Goal: Navigation & Orientation: Find specific page/section

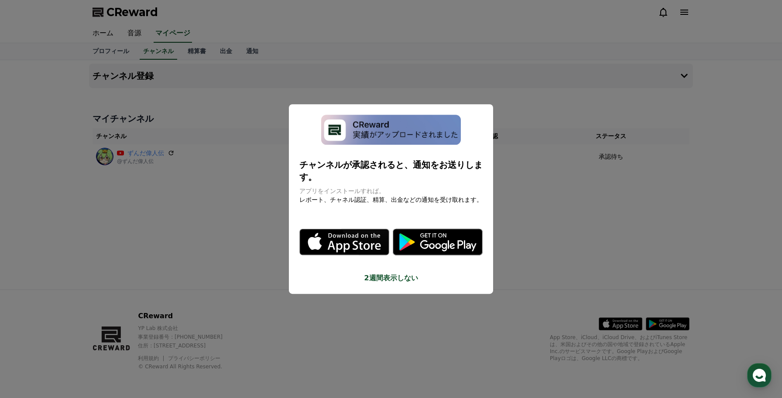
click at [260, 212] on button "close modal" at bounding box center [391, 199] width 782 height 398
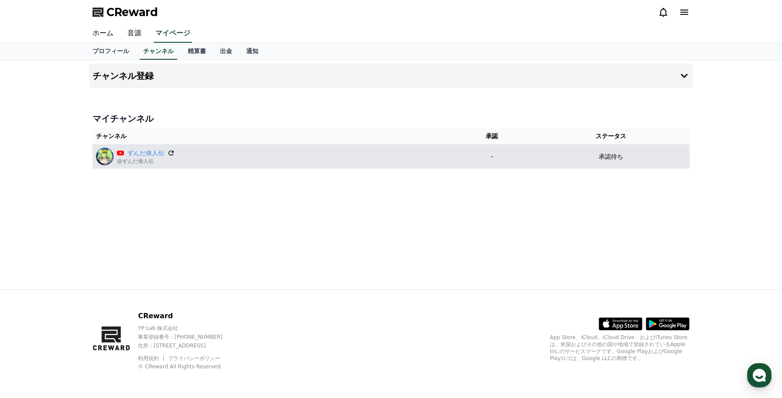
click at [169, 151] on icon at bounding box center [171, 153] width 8 height 8
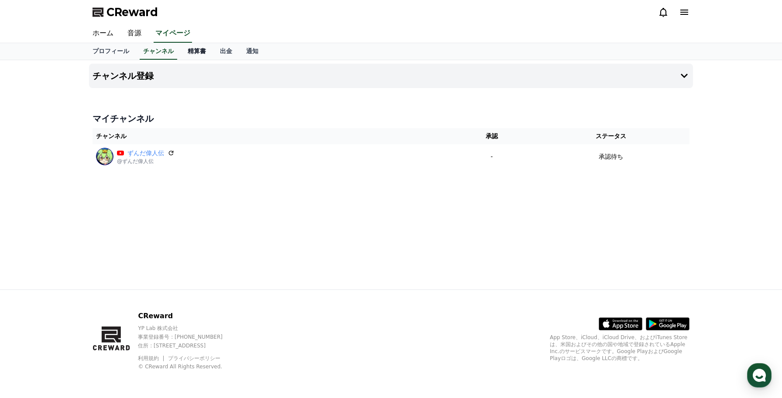
click at [196, 49] on link "精算書" at bounding box center [197, 51] width 32 height 17
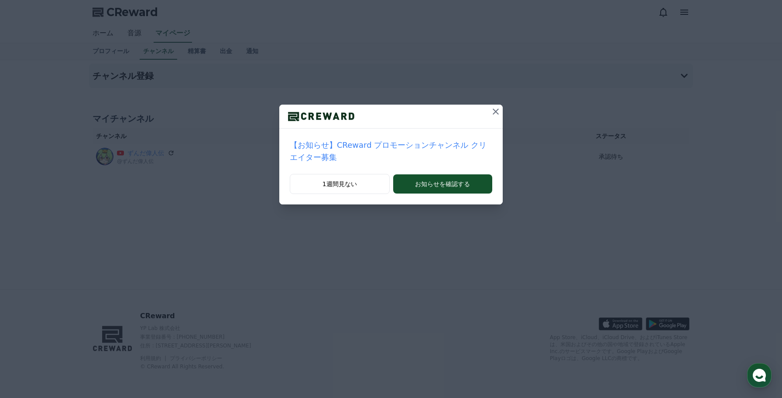
click at [496, 115] on icon at bounding box center [495, 111] width 10 height 10
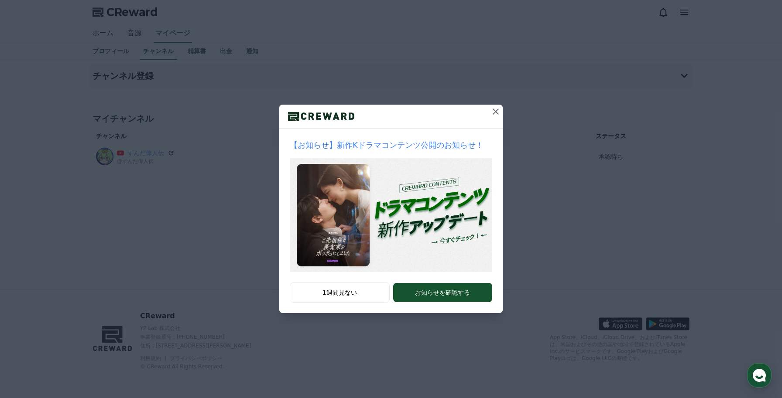
click at [494, 115] on icon at bounding box center [495, 111] width 10 height 10
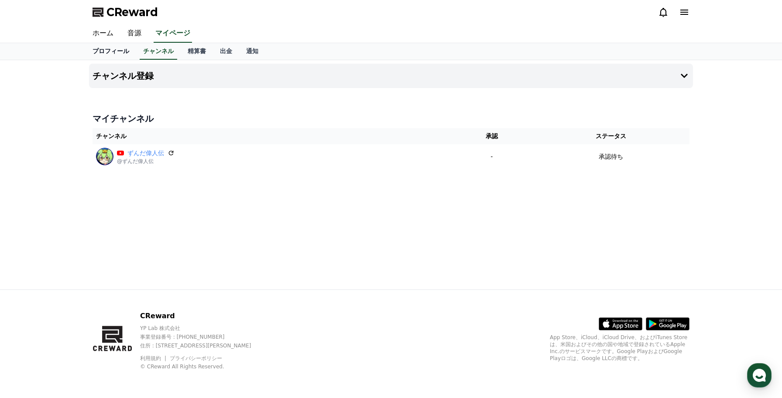
click at [105, 48] on link "プロフィール" at bounding box center [111, 51] width 51 height 17
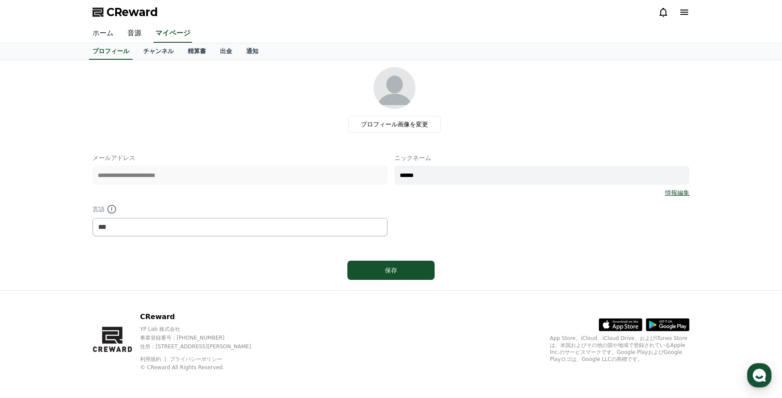
click at [107, 37] on link "ホーム" at bounding box center [103, 33] width 35 height 18
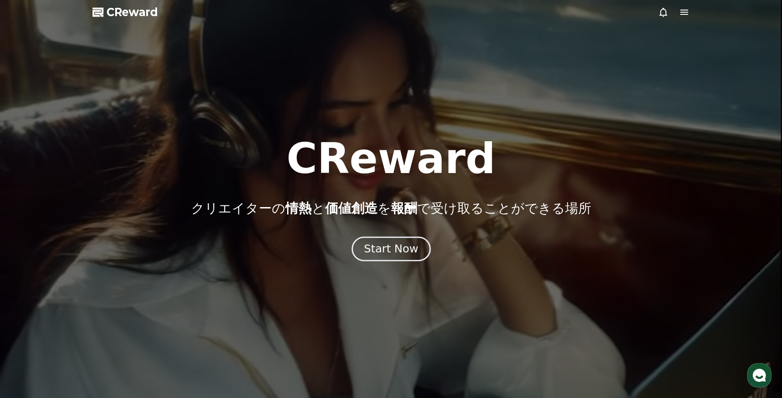
click at [396, 252] on div "Start Now" at bounding box center [391, 249] width 54 height 15
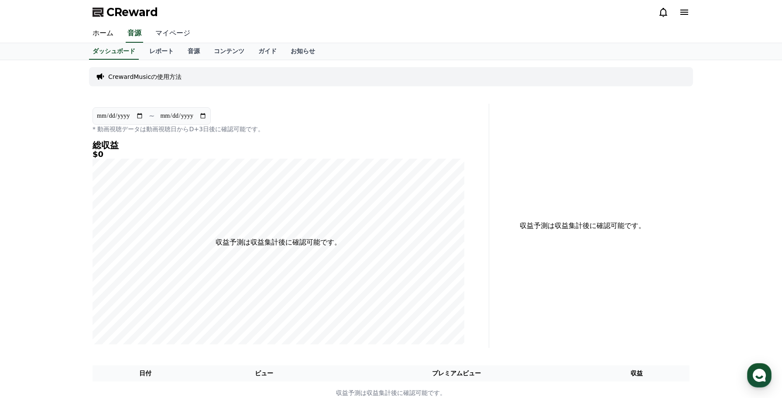
click at [180, 29] on link "マイページ" at bounding box center [172, 33] width 49 height 18
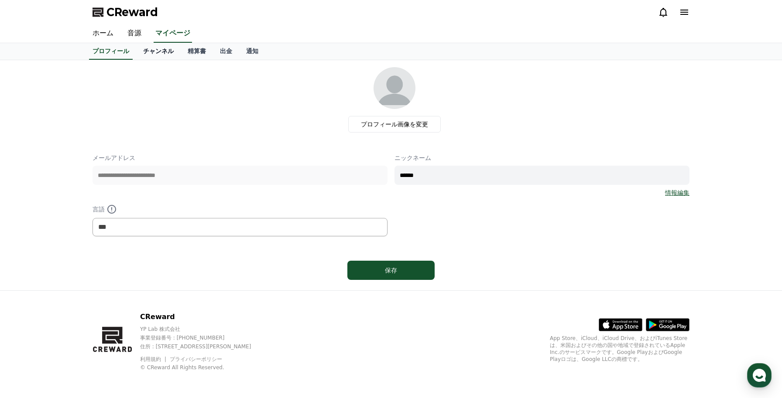
click at [162, 50] on link "チャンネル" at bounding box center [158, 51] width 45 height 17
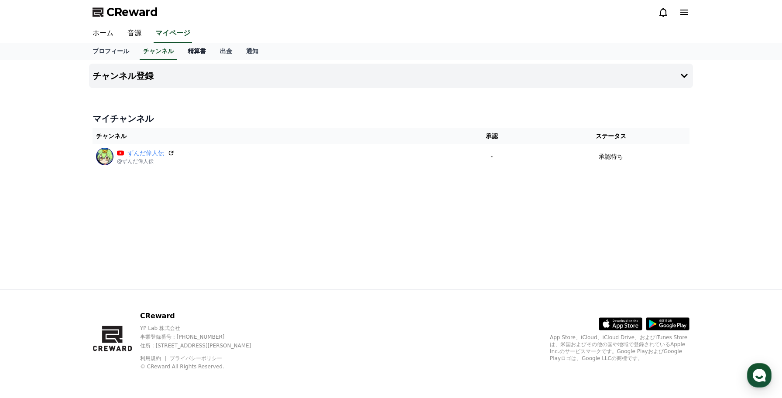
click at [187, 56] on link "精算書" at bounding box center [197, 51] width 32 height 17
